Goal: Communication & Community: Ask a question

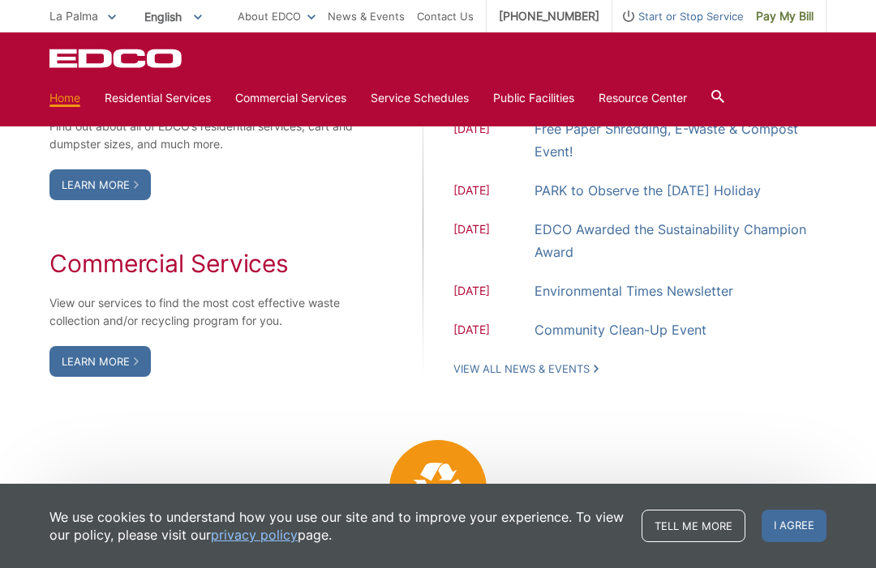
scroll to position [1334, 0]
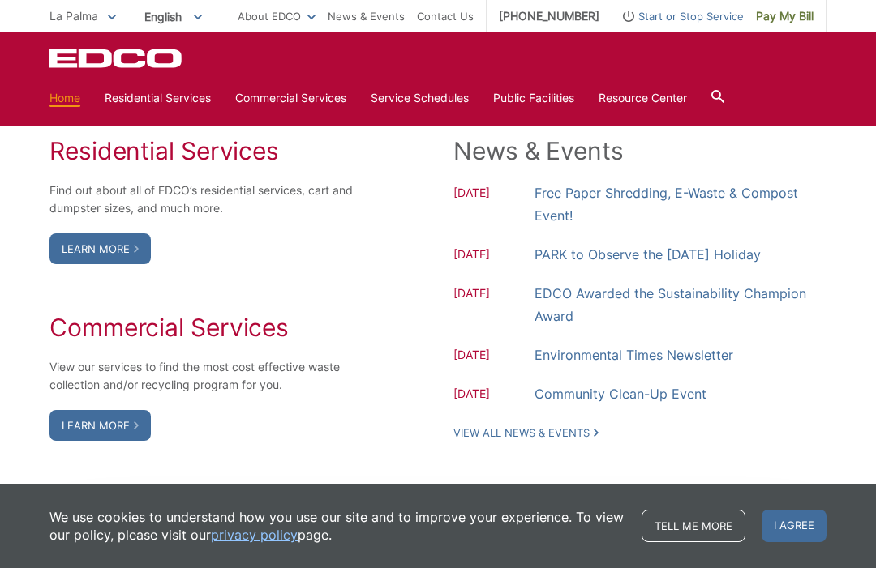
click at [574, 440] on link "View All News & Events" at bounding box center [525, 433] width 145 height 15
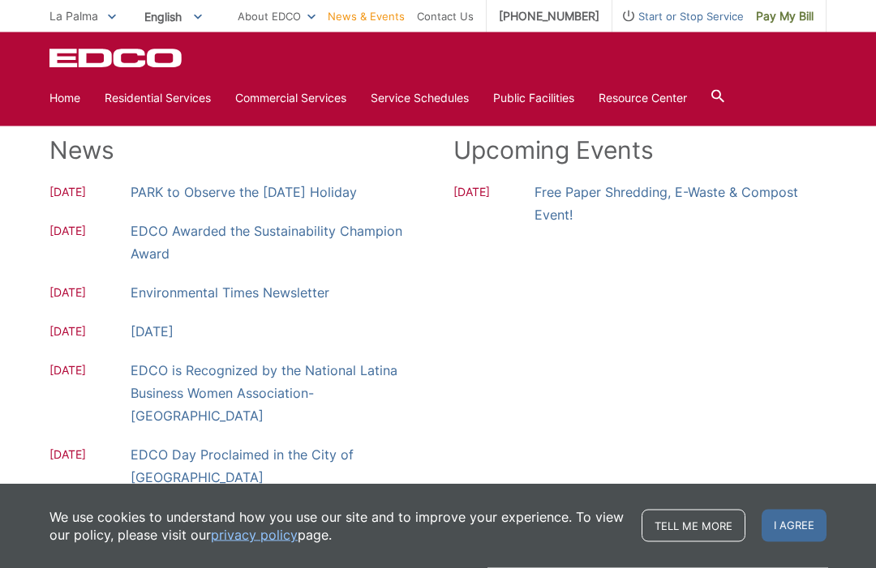
scroll to position [229, 0]
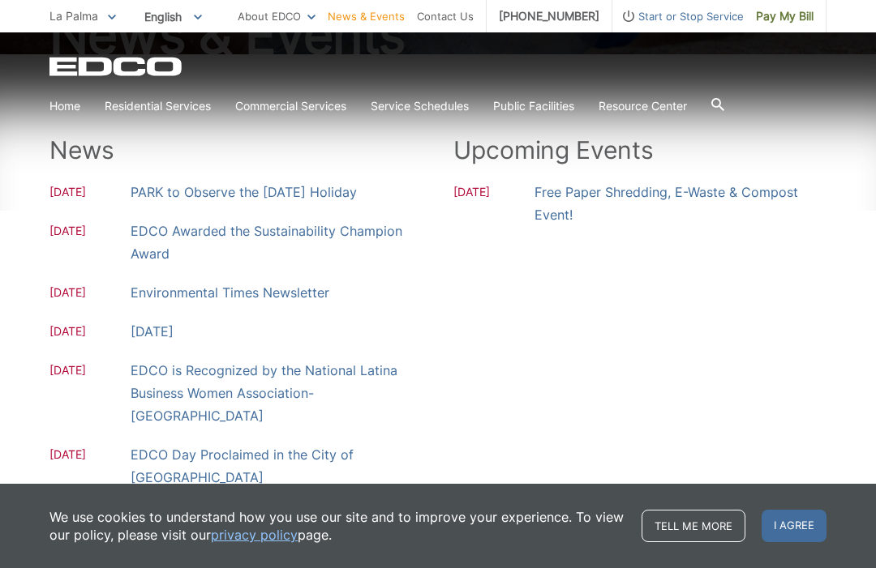
click at [0, 0] on link "Bulky Item Pickup" at bounding box center [0, 0] width 0 height 0
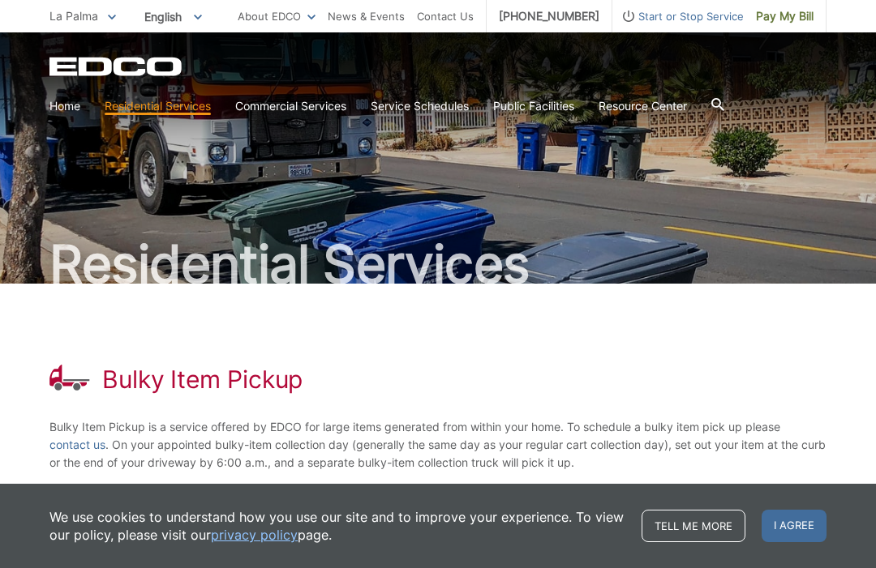
click at [60, 111] on link "Home" at bounding box center [64, 106] width 31 height 18
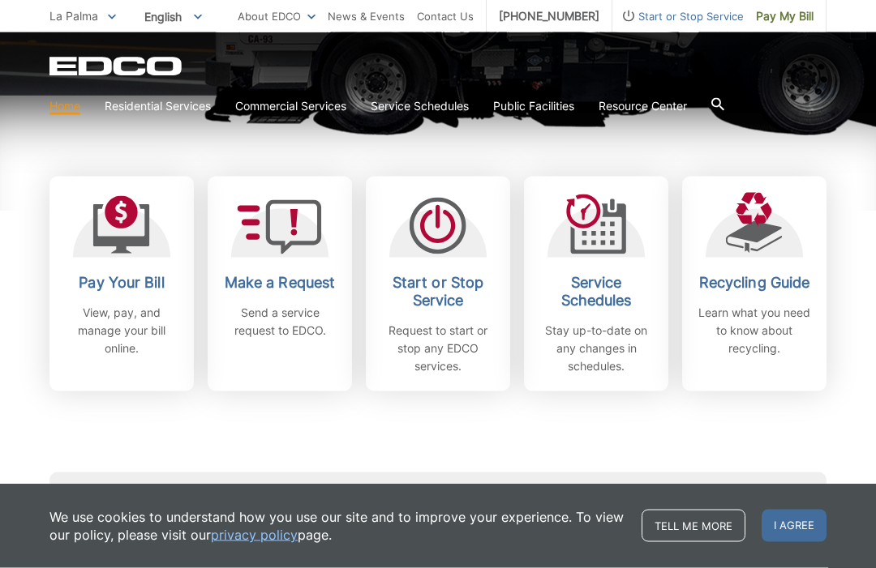
scroll to position [425, 0]
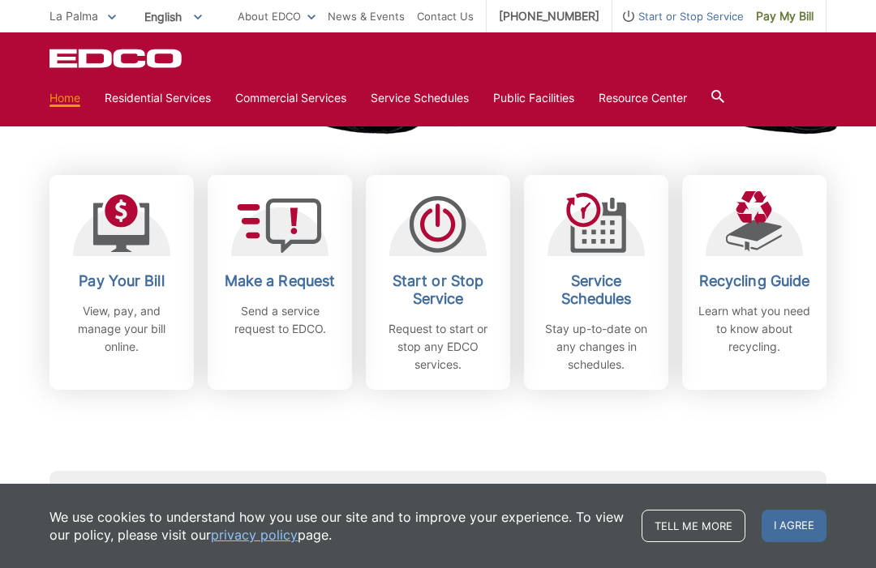
click at [554, 435] on div "Subscribe to EDCO service alerts, upcoming events & environmental news: Submit" at bounding box center [437, 483] width 777 height 186
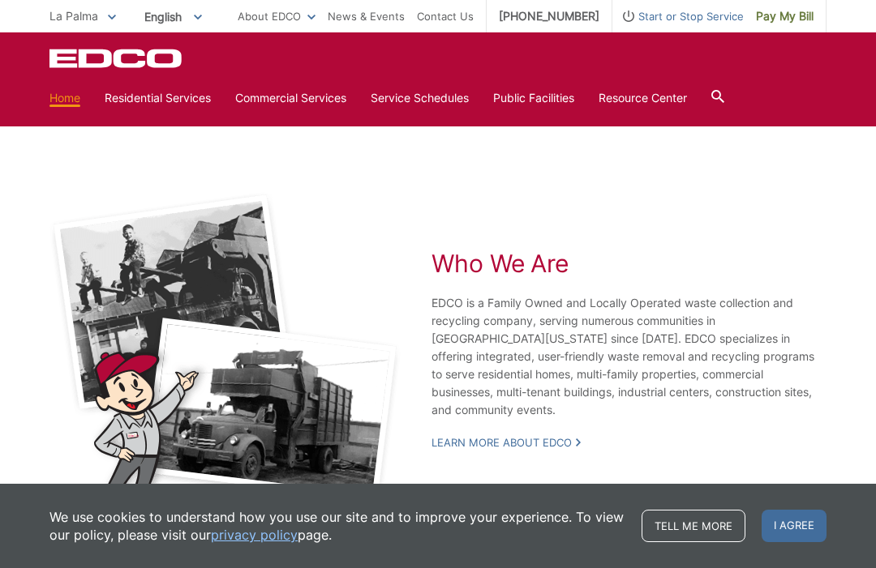
scroll to position [2911, 0]
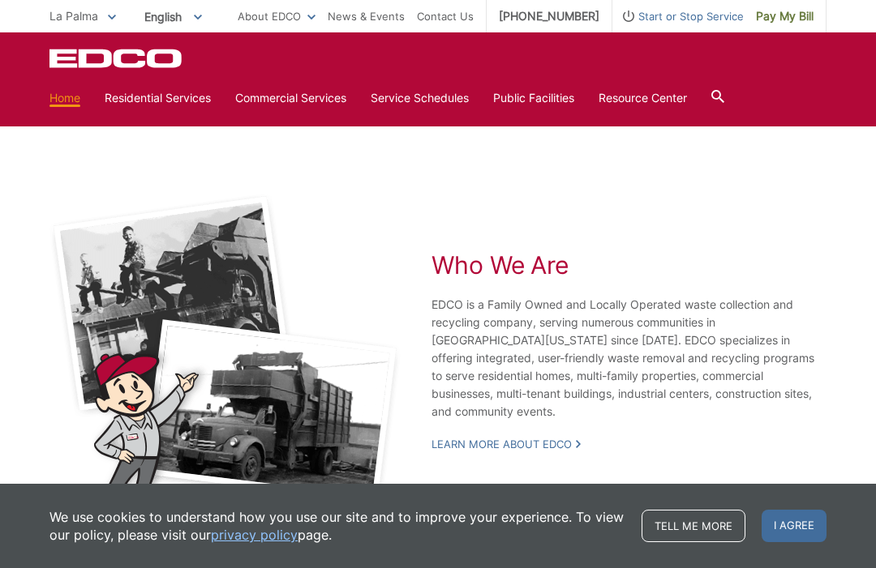
click at [452, 7] on link "Contact Us" at bounding box center [445, 16] width 57 height 18
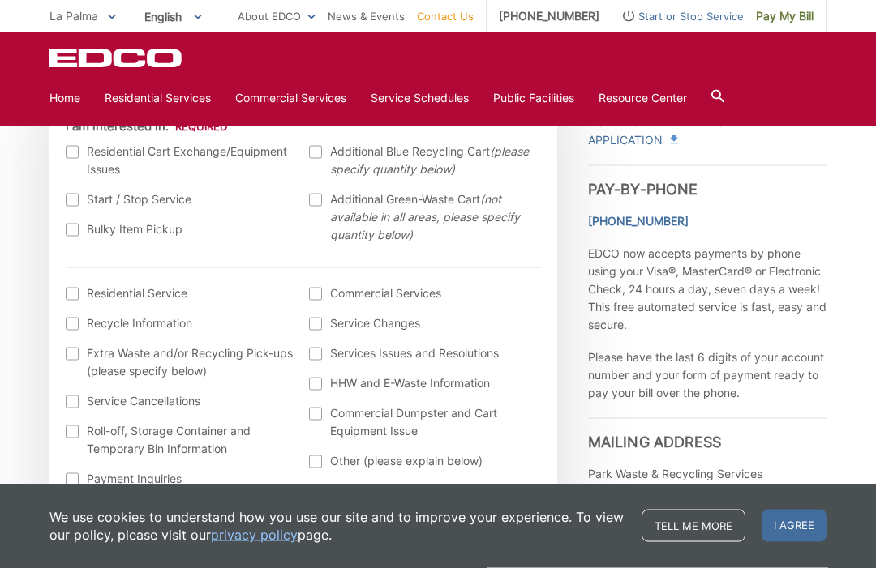
scroll to position [539, 0]
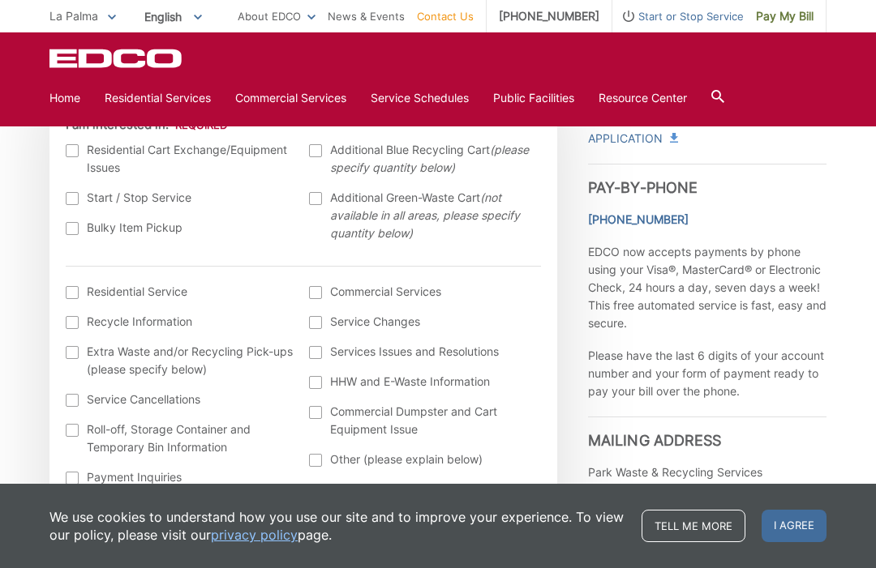
click at [78, 225] on div at bounding box center [72, 228] width 13 height 13
click at [0, 0] on input "Bulky Item Pickup" at bounding box center [0, 0] width 0 height 0
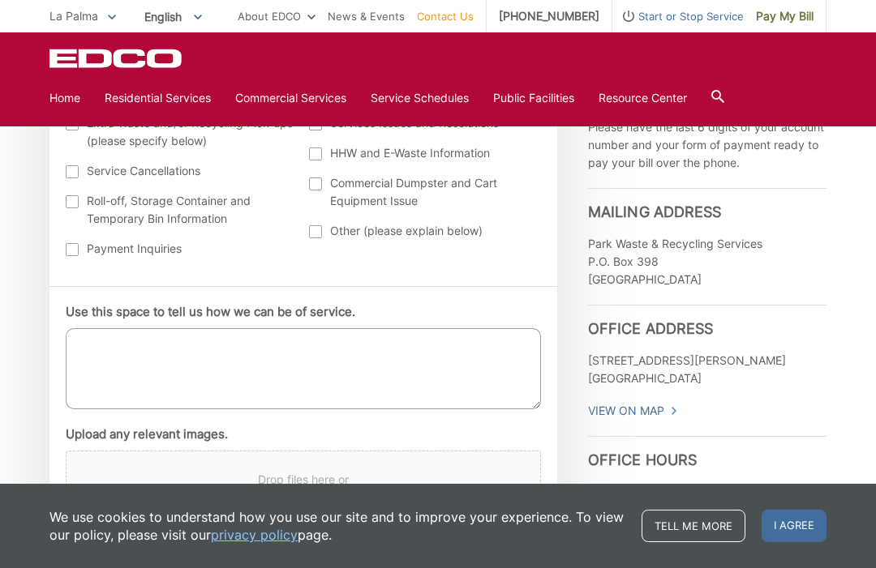
scroll to position [850, 0]
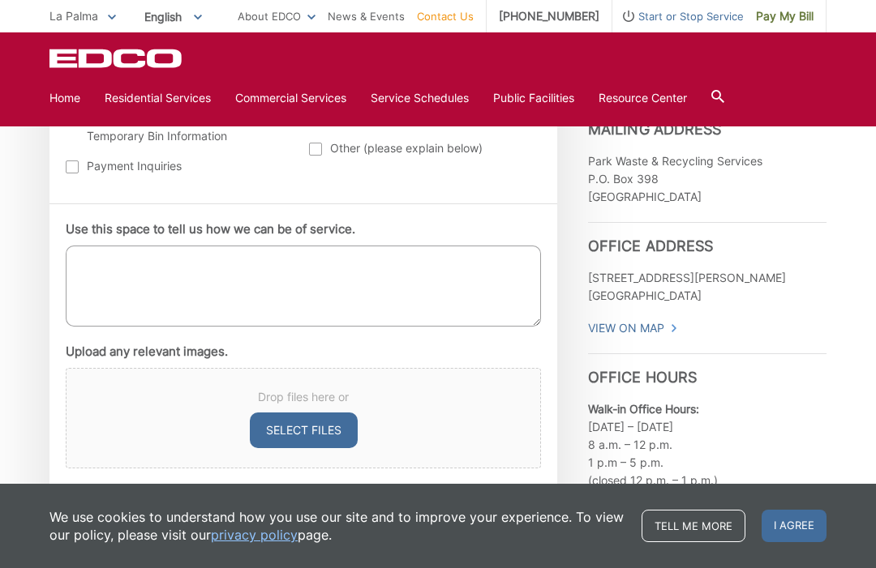
click at [171, 272] on textarea "Use this space to tell us how we can be of service." at bounding box center [303, 286] width 475 height 81
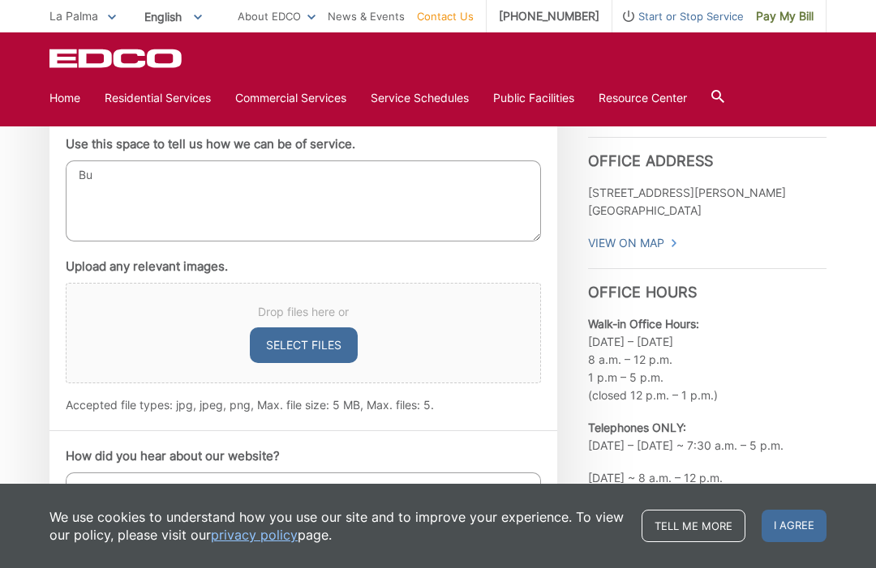
scroll to position [935, 0]
click at [126, 175] on textarea "Bu" at bounding box center [303, 201] width 475 height 81
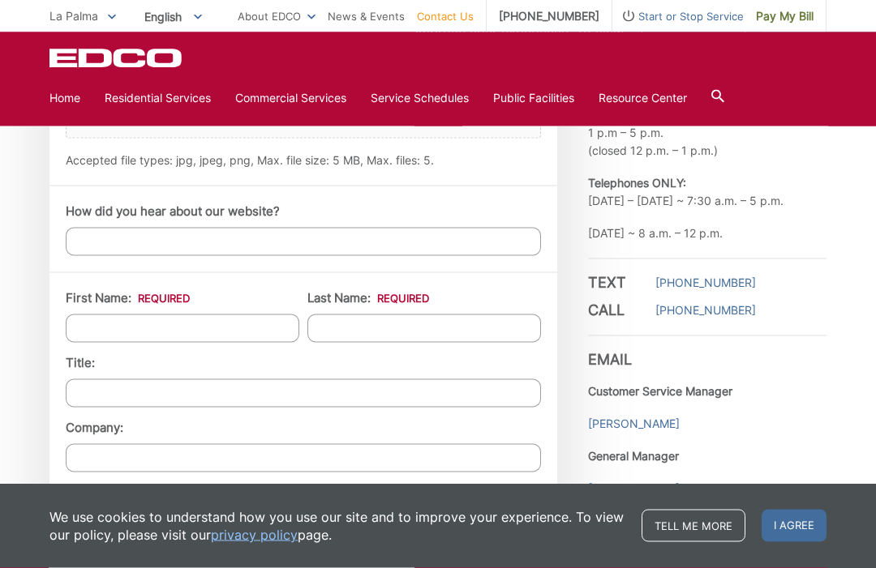
scroll to position [1181, 0]
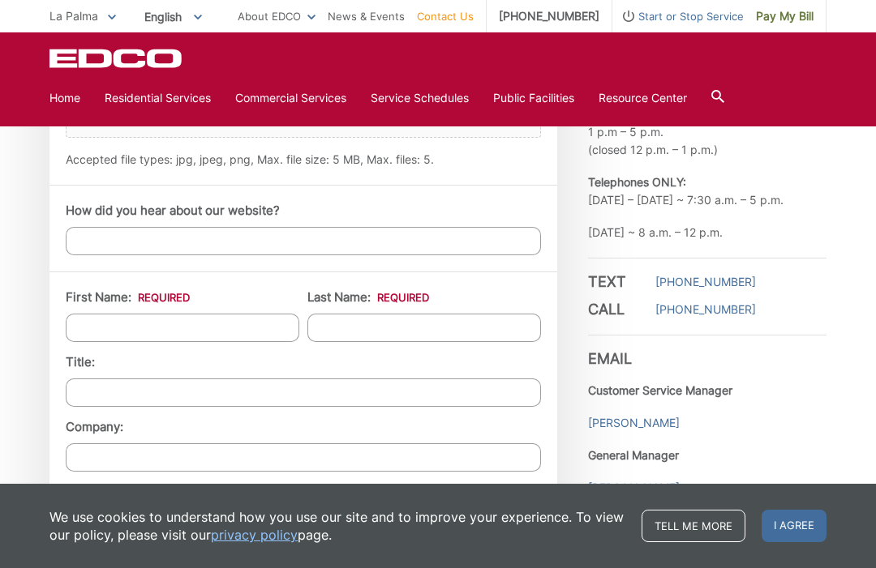
type textarea "Bulky item, do you accept car cat back exhaust? It’s about 8ft long, piping wit…"
click at [234, 332] on input "First Name: *" at bounding box center [182, 328] width 233 height 28
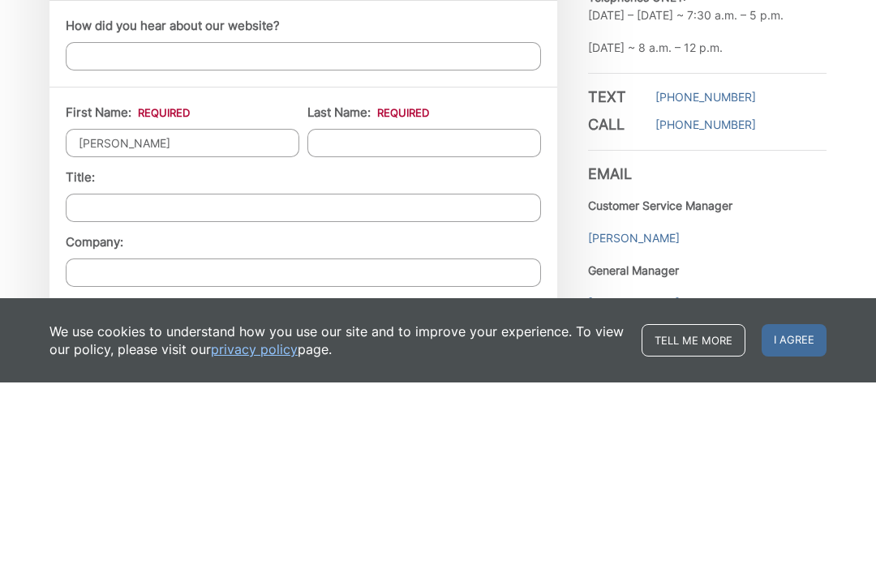
type input "Ken"
click at [409, 315] on input "Last Name: *" at bounding box center [423, 329] width 233 height 28
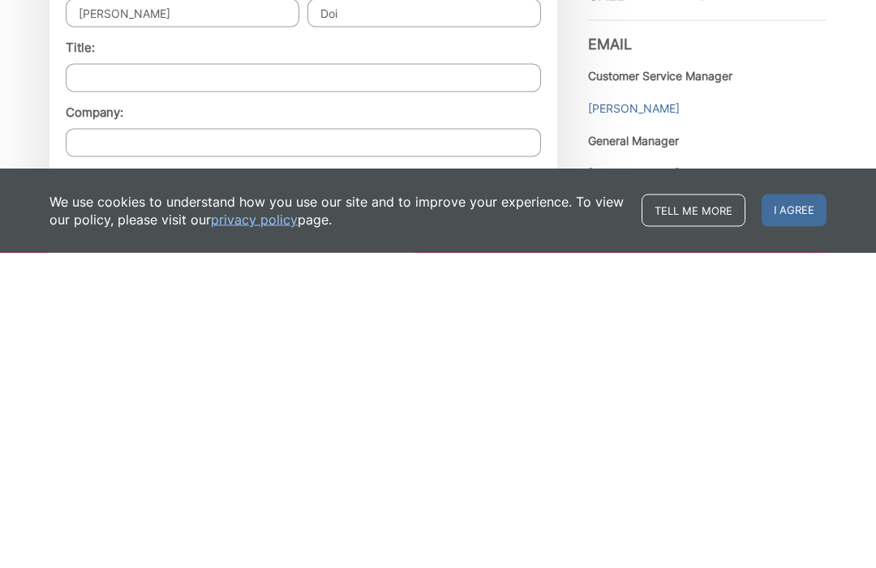
scroll to position [1222, 0]
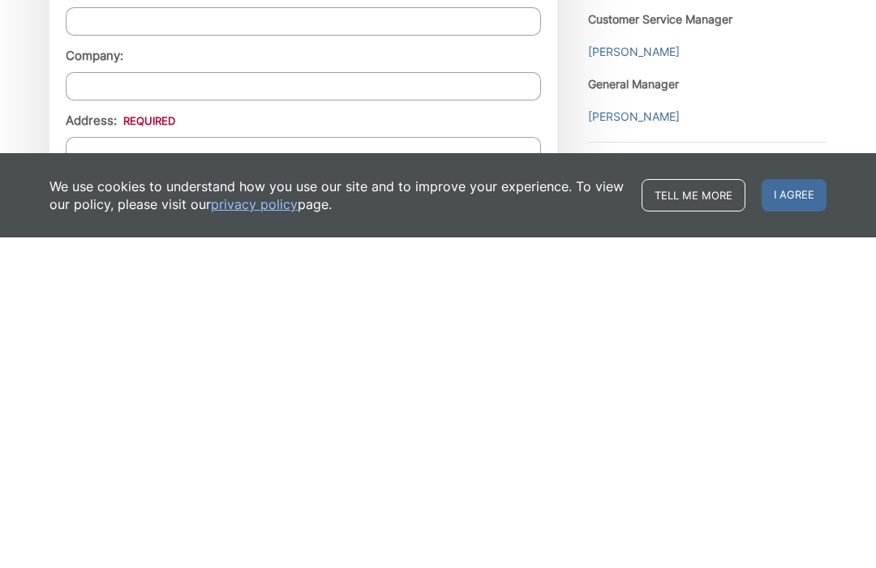
type input "Doi"
click at [127, 468] on input "Address: *" at bounding box center [303, 482] width 475 height 28
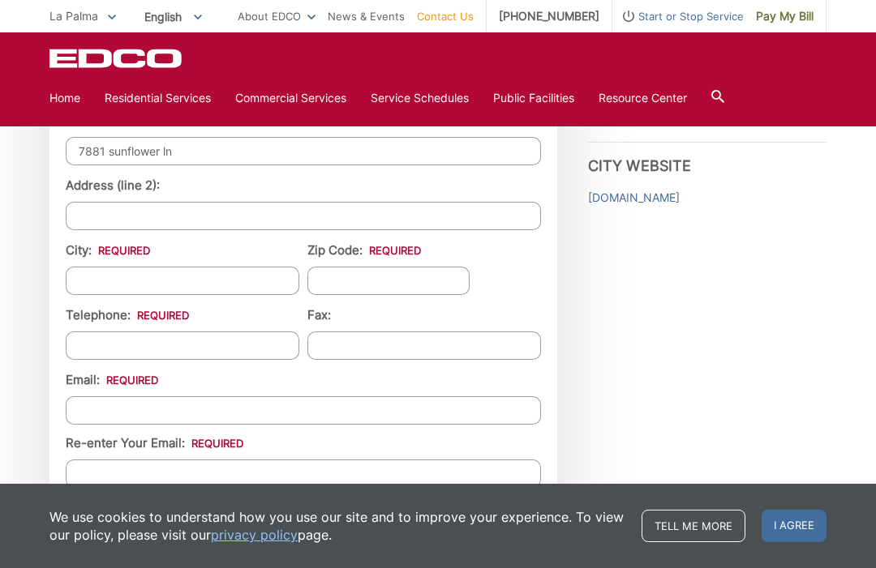
type input "7881 sunflower ln"
click at [208, 293] on input "City: *" at bounding box center [182, 281] width 233 height 28
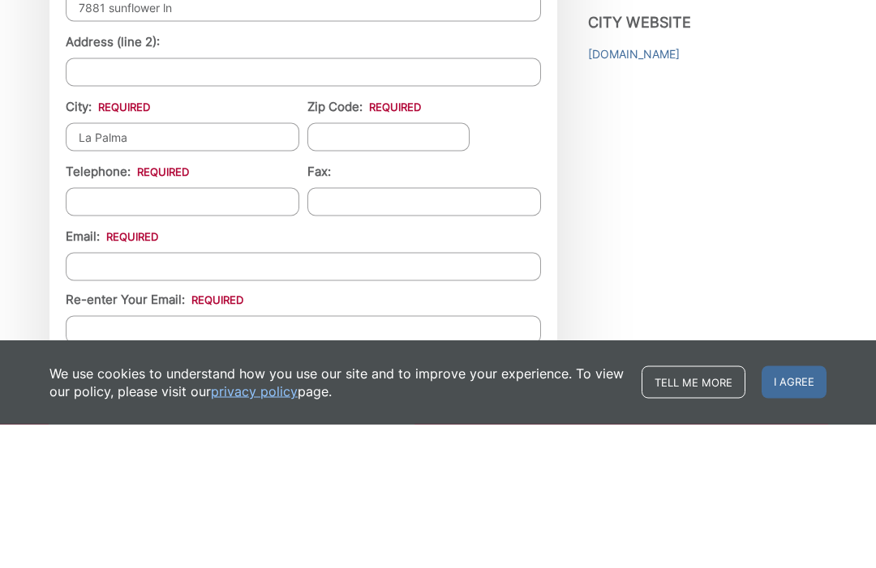
type input "La Palma"
click at [369, 267] on input "Zip Code: *" at bounding box center [388, 281] width 162 height 28
type input "90623"
click at [230, 332] on input "Telephone: *" at bounding box center [182, 346] width 233 height 28
type input "(714) 335-3448"
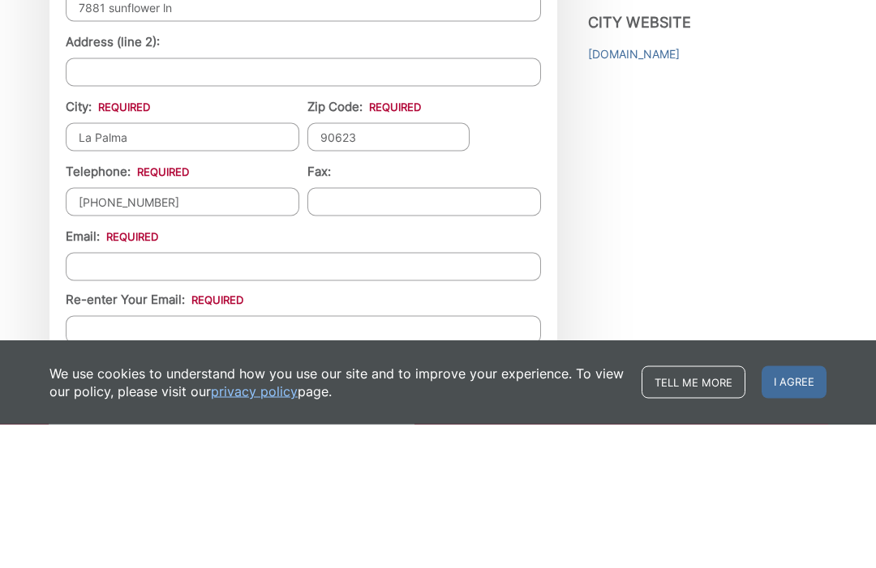
click at [183, 396] on input "Email *" at bounding box center [303, 410] width 475 height 28
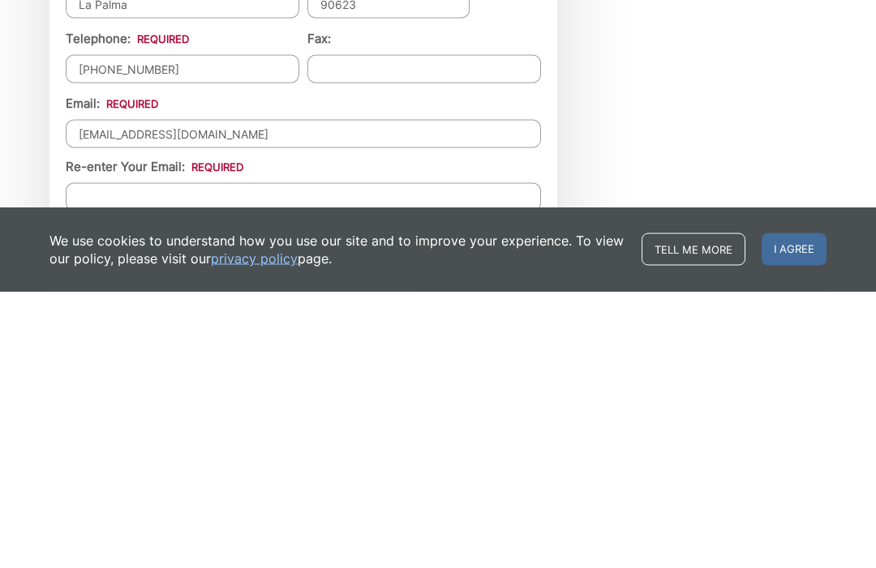
type input "kktd@aol.com"
click at [183, 460] on input "Re-enter Your Email:" at bounding box center [303, 474] width 475 height 28
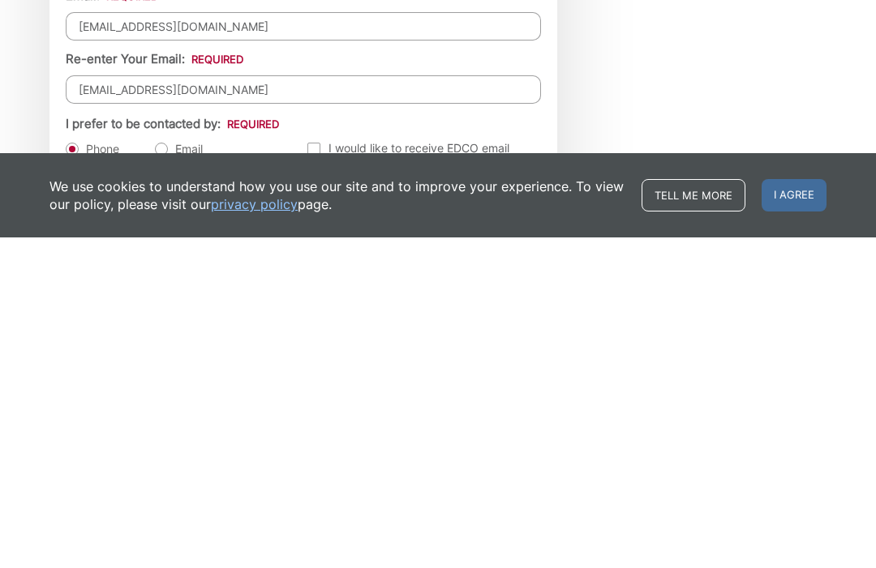
scroll to position [1607, 0]
type input "kktd@aol.com"
click at [170, 471] on label "Email" at bounding box center [179, 479] width 48 height 16
radio input "true"
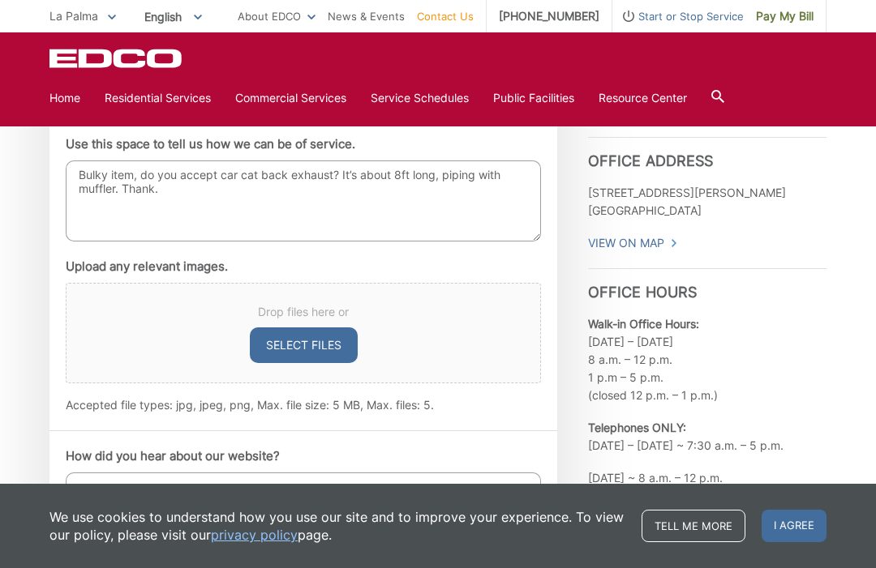
scroll to position [937, 0]
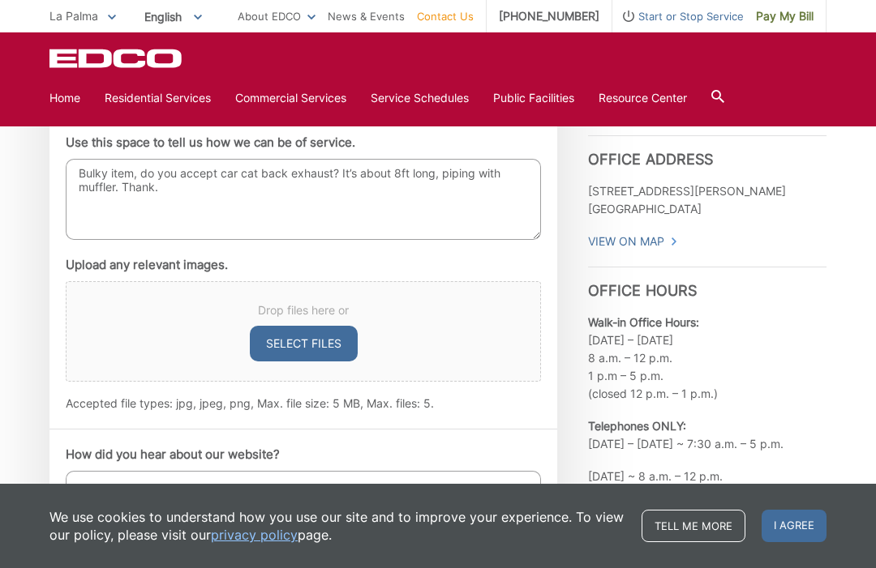
click at [191, 191] on textarea "Bulky item, do you accept car cat back exhaust? It’s about 8ft long, piping wit…" at bounding box center [303, 199] width 475 height 81
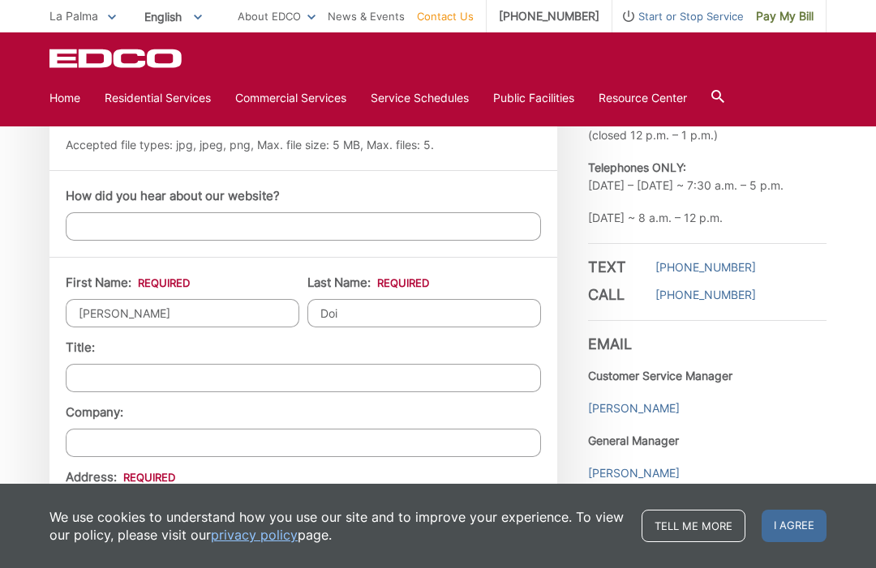
type textarea "Bulky item, do you accept car cat back exhaust? It’s about 8ft long, piping wit…"
click at [158, 221] on input "How did you hear about our website?" at bounding box center [303, 226] width 475 height 28
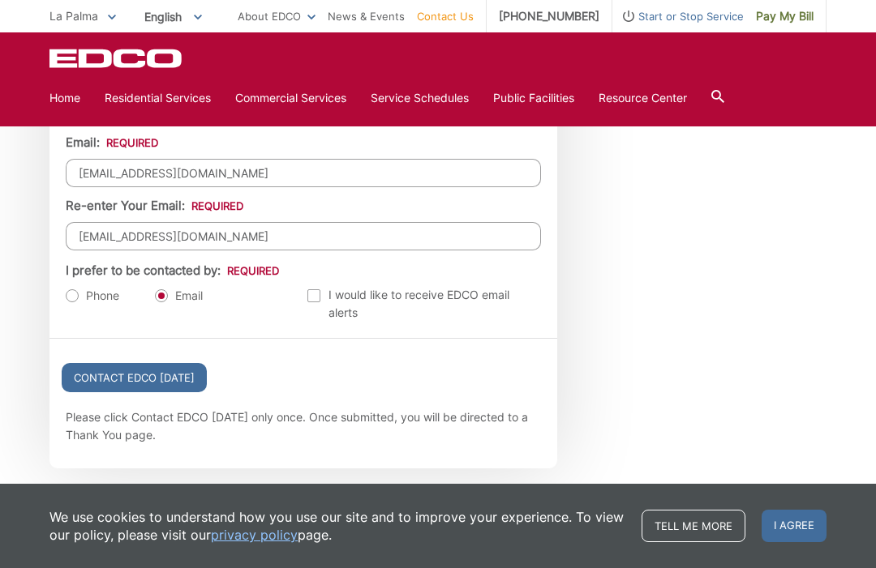
scroll to position [1791, 0]
type input "I’m a customer"
click at [177, 383] on input "Contact EDCO Today" at bounding box center [134, 376] width 145 height 29
